Goal: Find contact information: Find contact information

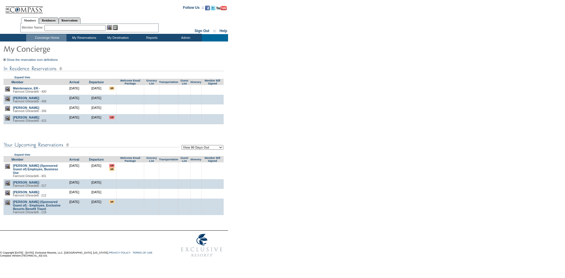
click at [299, 99] on form "Follow Us ::" at bounding box center [281, 130] width 563 height 259
drag, startPoint x: 333, startPoint y: 152, endPoint x: 296, endPoint y: 135, distance: 40.7
click at [313, 141] on form "Follow Us ::" at bounding box center [281, 130] width 563 height 259
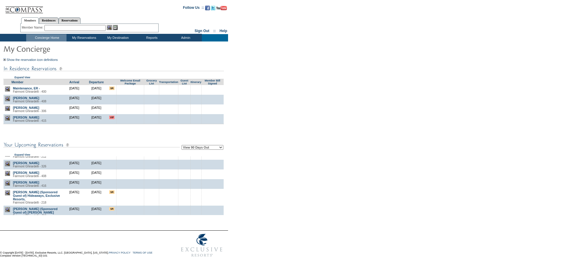
scroll to position [118, 0]
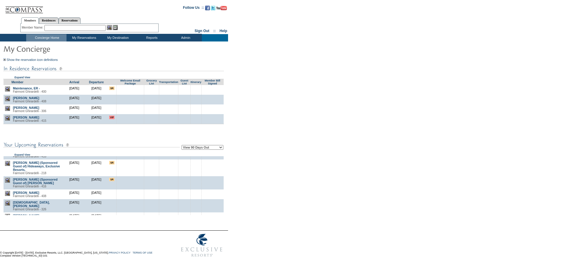
drag, startPoint x: 330, startPoint y: 114, endPoint x: 235, endPoint y: 206, distance: 132.5
click at [310, 90] on form "Follow Us ::" at bounding box center [281, 130] width 563 height 259
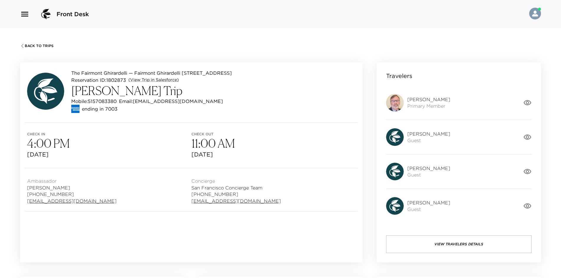
click at [406, 245] on button "View Travelers Details" at bounding box center [458, 245] width 145 height 18
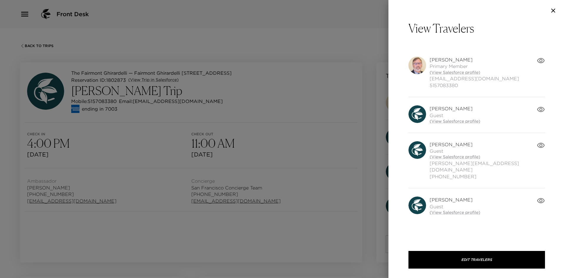
click at [305, 92] on div at bounding box center [282, 139] width 565 height 278
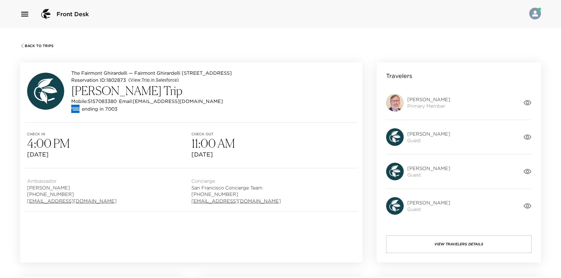
click at [445, 244] on button "View Travelers Details" at bounding box center [458, 245] width 145 height 18
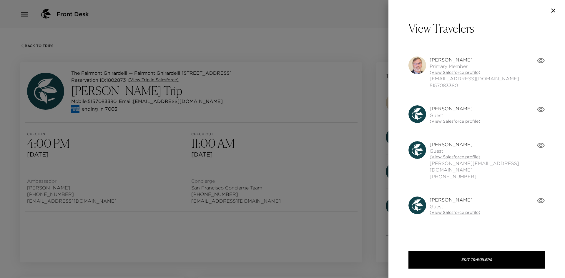
click at [310, 121] on div at bounding box center [282, 139] width 565 height 278
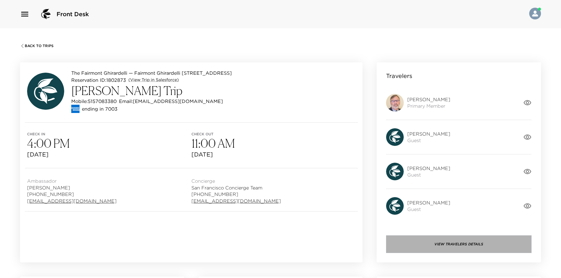
click at [439, 242] on button "View Travelers Details" at bounding box center [458, 245] width 145 height 18
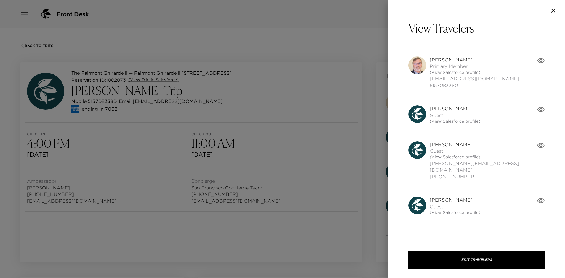
drag, startPoint x: 305, startPoint y: 100, endPoint x: 290, endPoint y: 99, distance: 14.8
click at [290, 99] on div at bounding box center [282, 139] width 565 height 278
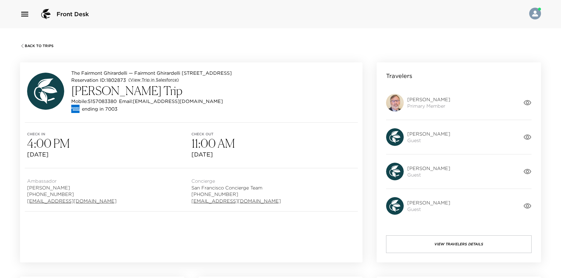
drag, startPoint x: 288, startPoint y: 99, endPoint x: 281, endPoint y: 98, distance: 7.4
click at [232, 98] on div "Mobile: 5157083380 Email: schlieman76@gmail.com" at bounding box center [151, 101] width 161 height 7
click at [232, 96] on h3 "JD Schlieman Trip" at bounding box center [151, 91] width 161 height 14
drag, startPoint x: 274, startPoint y: 96, endPoint x: 272, endPoint y: 93, distance: 3.4
click at [232, 93] on h3 "JD Schlieman Trip" at bounding box center [151, 91] width 161 height 14
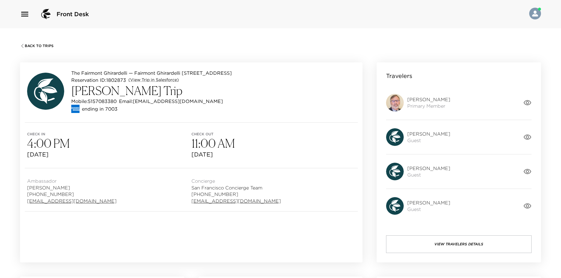
click at [232, 93] on h3 "JD Schlieman Trip" at bounding box center [151, 91] width 161 height 14
drag, startPoint x: 269, startPoint y: 93, endPoint x: 263, endPoint y: 93, distance: 6.2
click at [232, 93] on h3 "JD Schlieman Trip" at bounding box center [151, 91] width 161 height 14
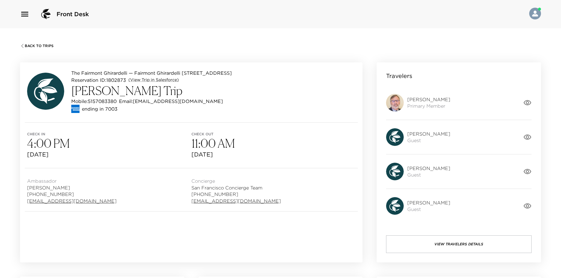
click at [232, 93] on h3 "JD Schlieman Trip" at bounding box center [151, 91] width 161 height 14
drag, startPoint x: 258, startPoint y: 93, endPoint x: 254, endPoint y: 93, distance: 4.1
click at [232, 93] on h3 "JD Schlieman Trip" at bounding box center [151, 91] width 161 height 14
drag, startPoint x: 254, startPoint y: 93, endPoint x: 247, endPoint y: 93, distance: 6.2
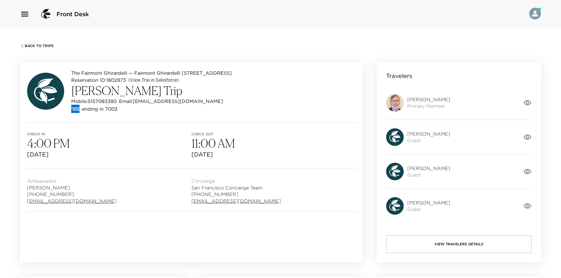
drag, startPoint x: 247, startPoint y: 93, endPoint x: 243, endPoint y: 94, distance: 4.5
drag, startPoint x: 243, startPoint y: 94, endPoint x: 238, endPoint y: 95, distance: 4.7
drag, startPoint x: 238, startPoint y: 95, endPoint x: 231, endPoint y: 95, distance: 7.1
click at [231, 95] on h3 "JD Schlieman Trip" at bounding box center [151, 91] width 161 height 14
click at [449, 249] on button "View Travelers Details" at bounding box center [458, 245] width 145 height 18
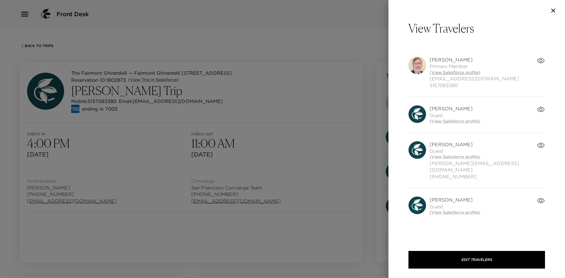
click at [450, 70] on link "(View Salesforce profile)" at bounding box center [475, 73] width 90 height 6
drag, startPoint x: 168, startPoint y: 125, endPoint x: 159, endPoint y: 125, distance: 9.1
click at [165, 126] on div at bounding box center [282, 139] width 565 height 278
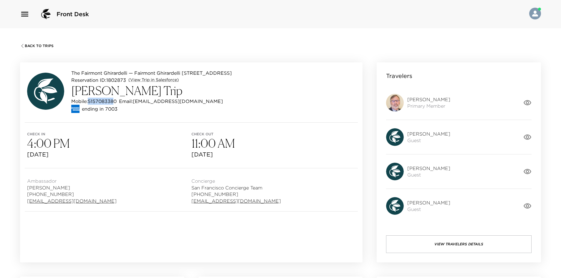
drag, startPoint x: 89, startPoint y: 102, endPoint x: 98, endPoint y: 102, distance: 8.5
click at [114, 102] on p "Mobile: 5157083380" at bounding box center [93, 101] width 45 height 7
click at [98, 102] on p "Mobile: 5157083380" at bounding box center [93, 101] width 45 height 7
drag, startPoint x: 90, startPoint y: 101, endPoint x: 116, endPoint y: 101, distance: 25.9
click at [116, 101] on p "Mobile: 5157083380" at bounding box center [93, 101] width 45 height 7
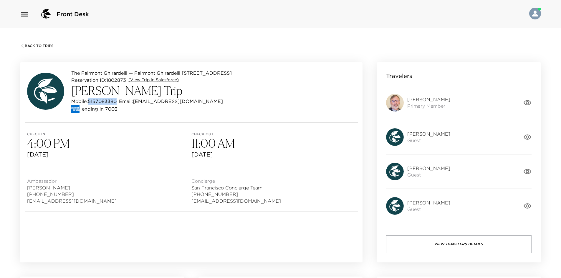
copy p "5157083380"
